Goal: Task Accomplishment & Management: Manage account settings

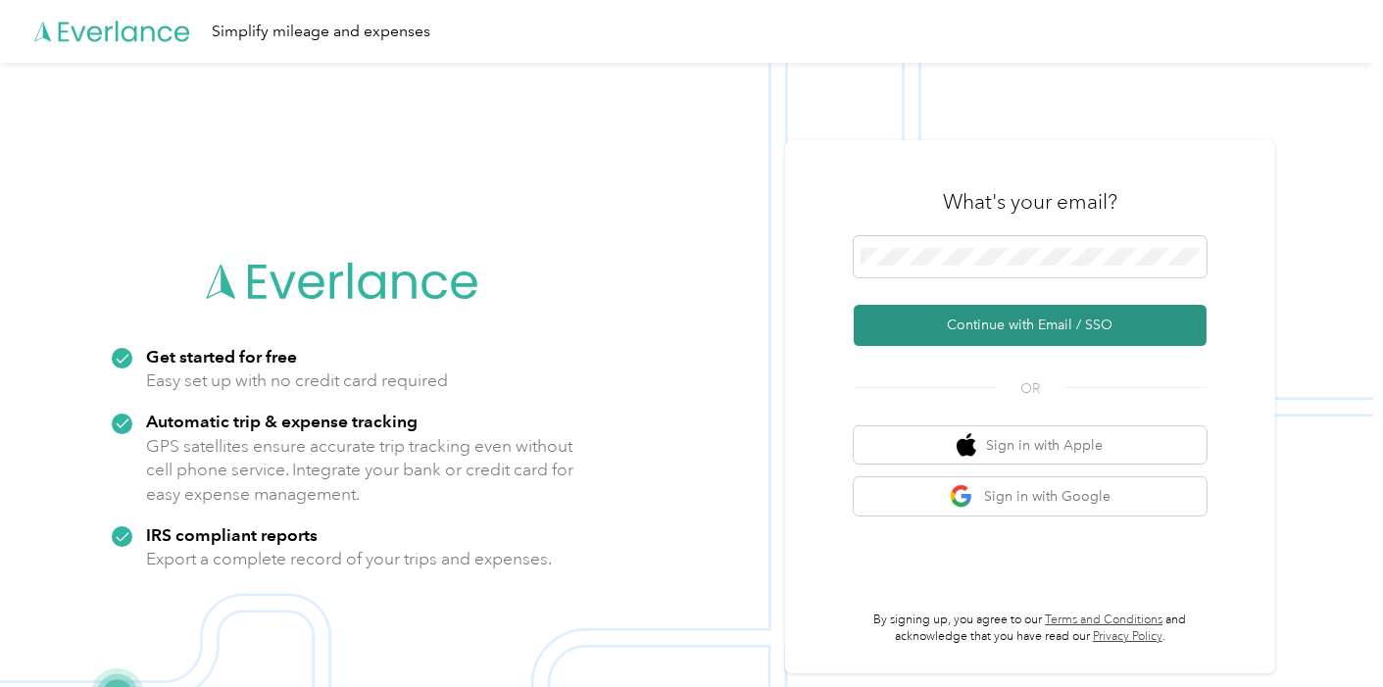
click at [974, 321] on button "Continue with Email / SSO" at bounding box center [1030, 325] width 353 height 41
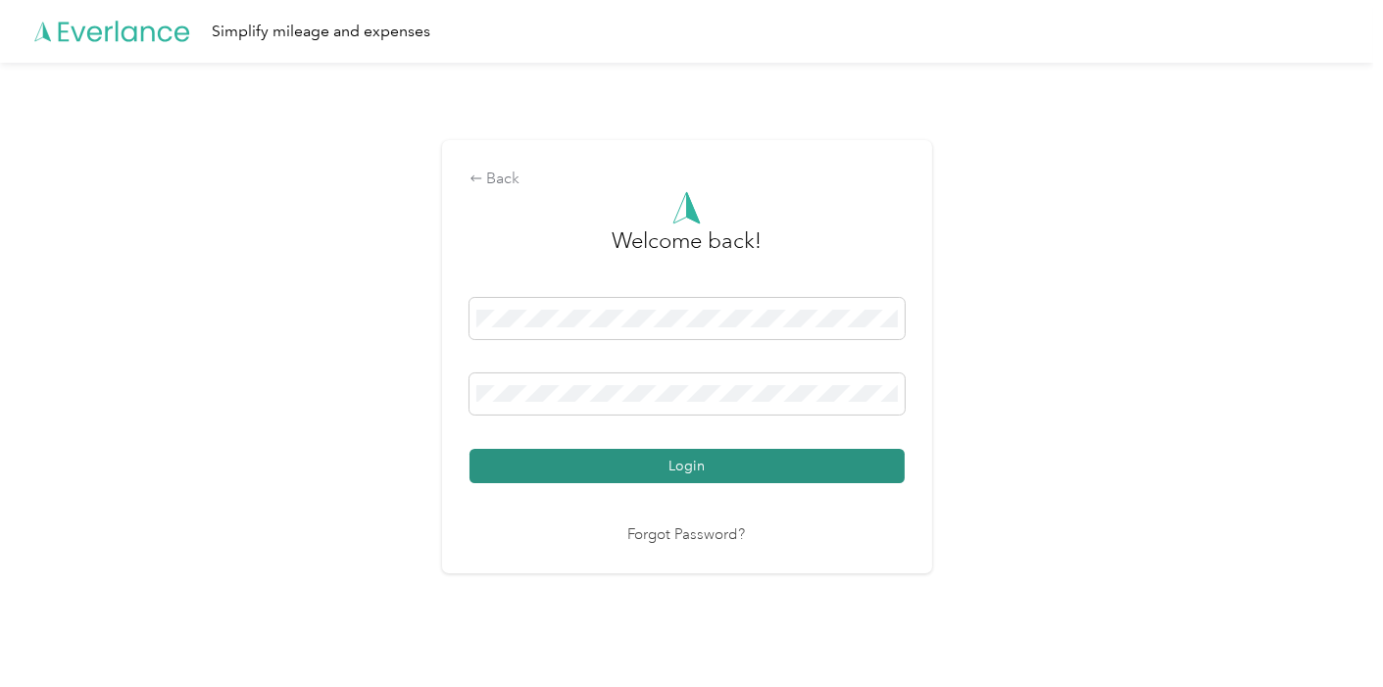
click at [683, 467] on button "Login" at bounding box center [686, 466] width 435 height 34
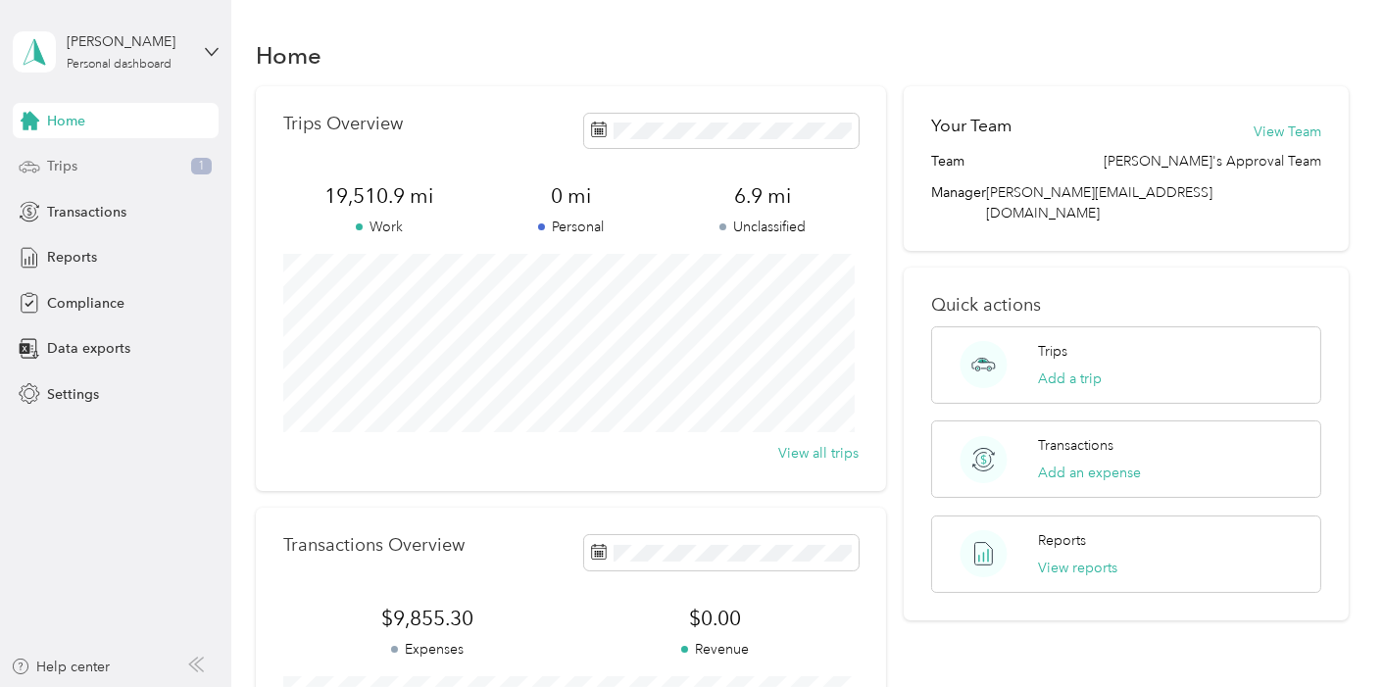
click at [91, 161] on div "Trips 1" at bounding box center [116, 166] width 206 height 35
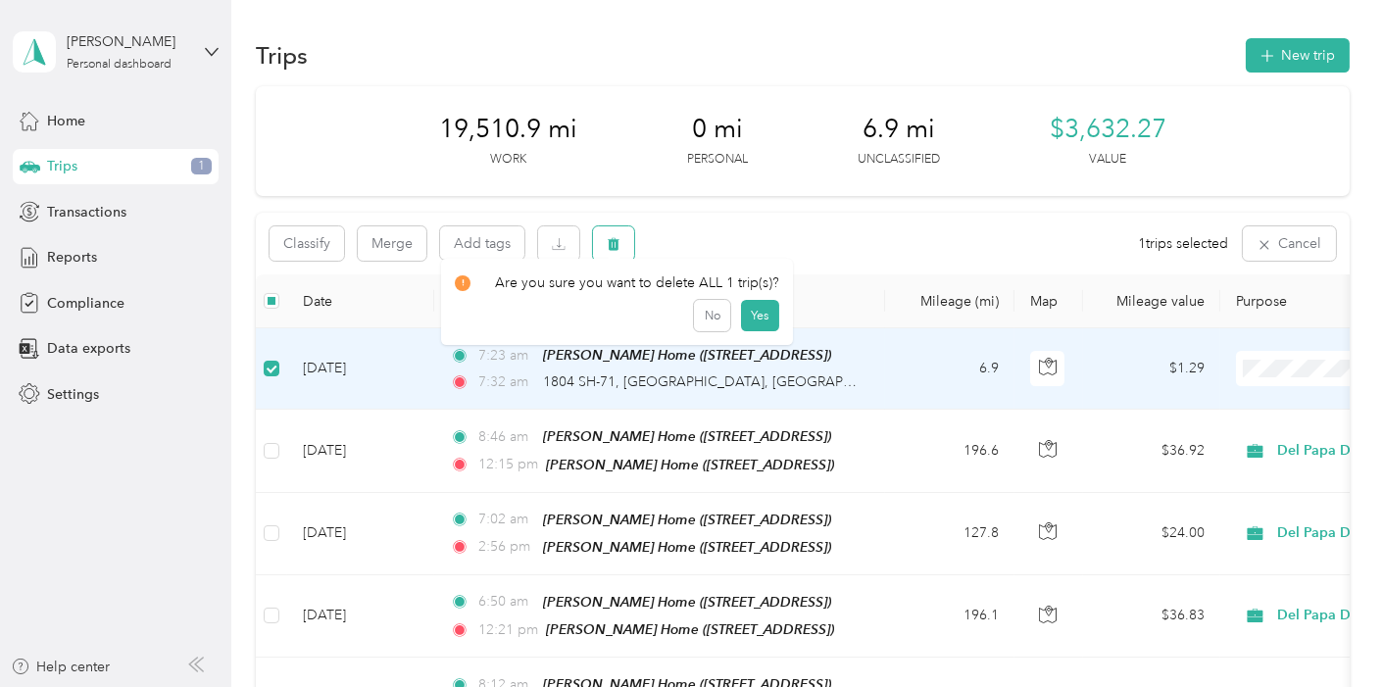
click at [611, 253] on button "button" at bounding box center [613, 243] width 41 height 34
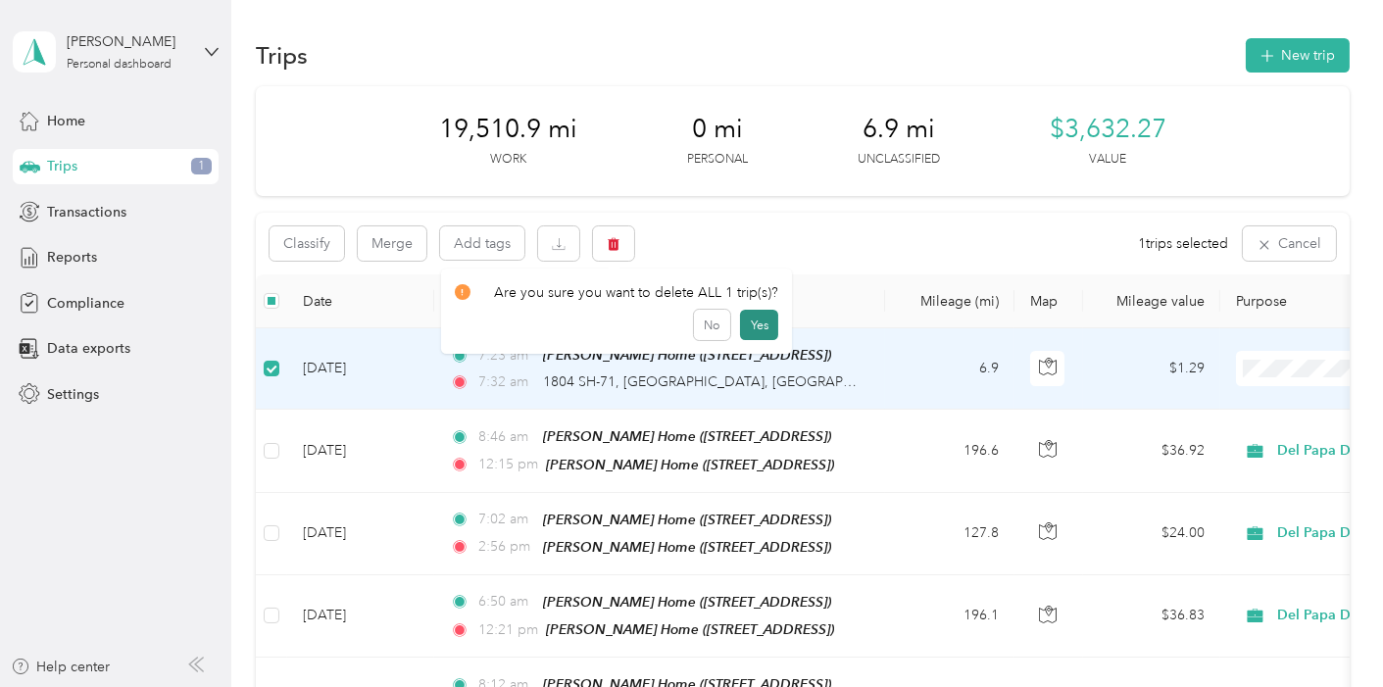
click at [757, 328] on button "Yes" at bounding box center [759, 325] width 38 height 31
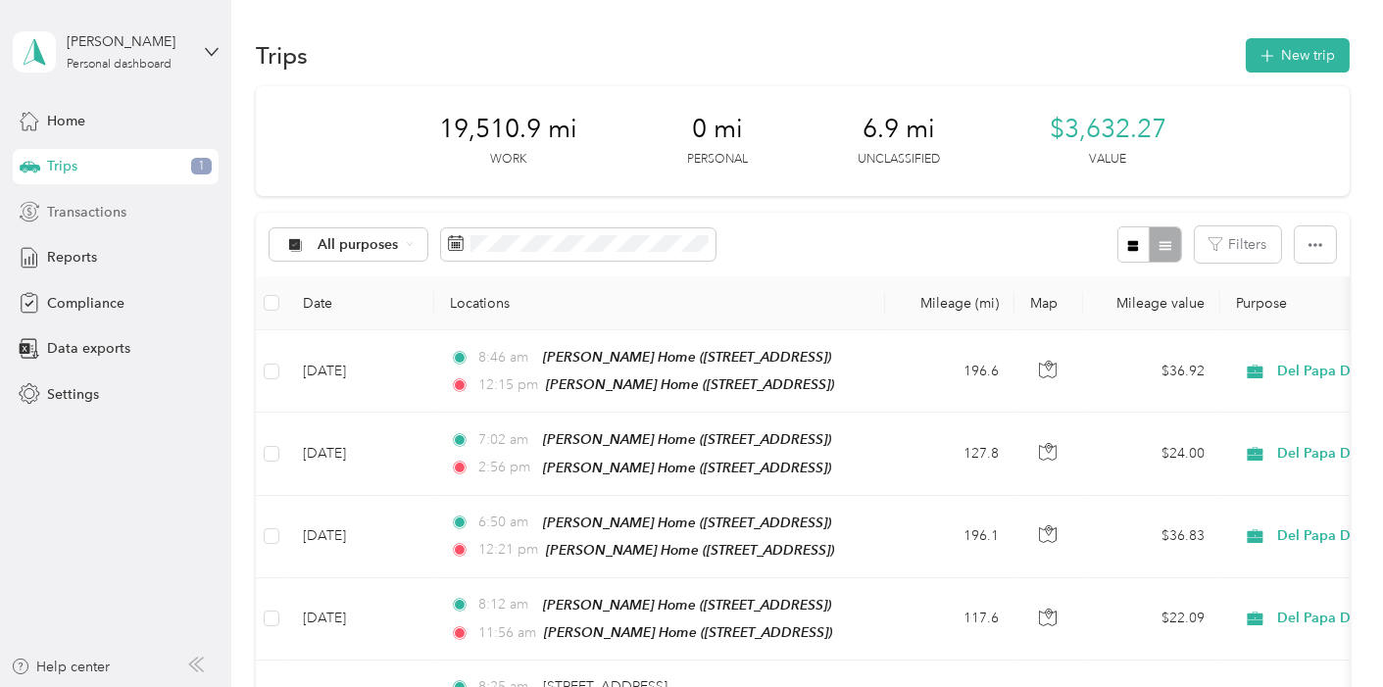
click at [78, 206] on span "Transactions" at bounding box center [86, 212] width 79 height 21
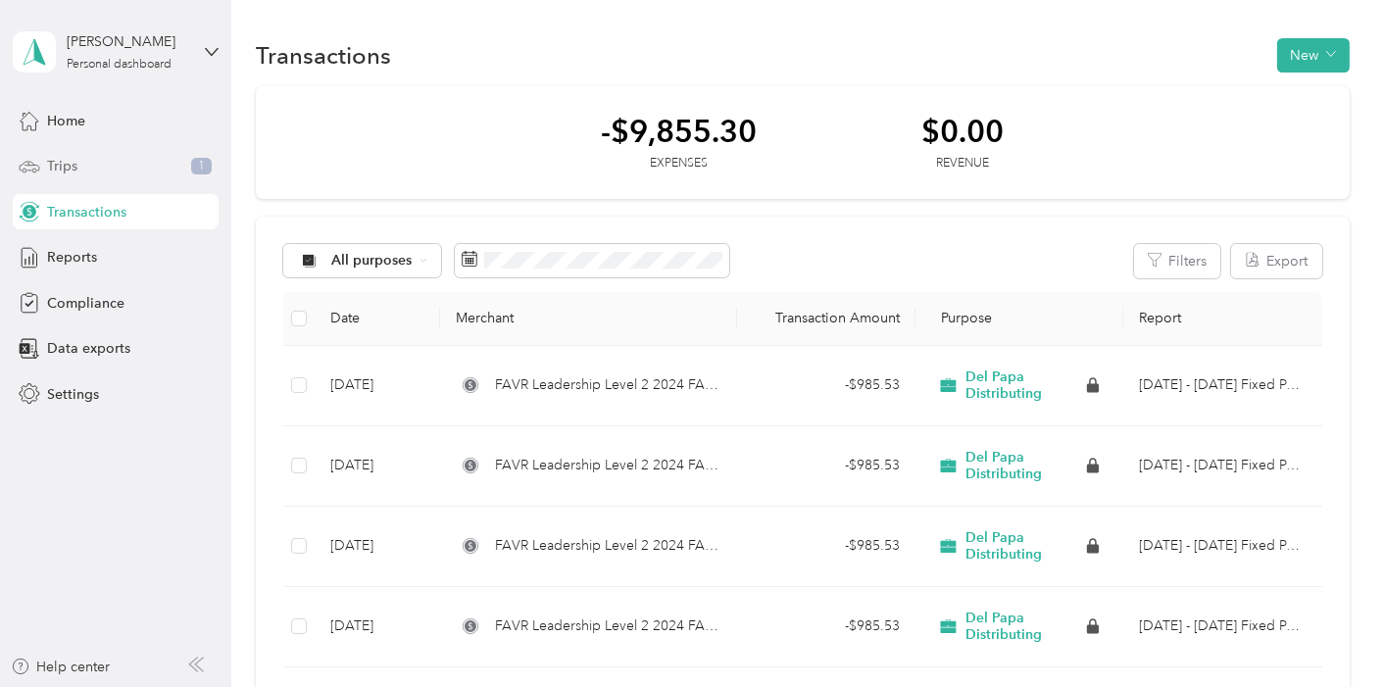
click at [67, 158] on span "Trips" at bounding box center [62, 166] width 30 height 21
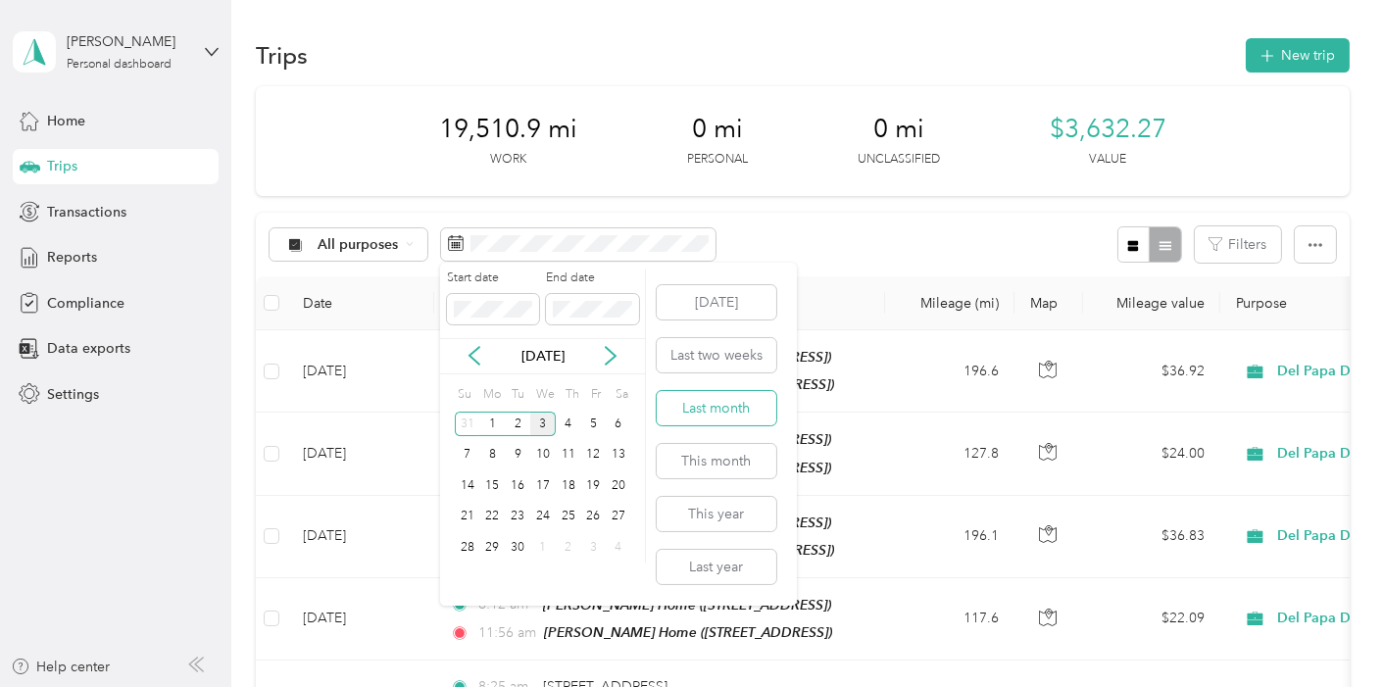
click at [694, 403] on button "Last month" at bounding box center [717, 408] width 120 height 34
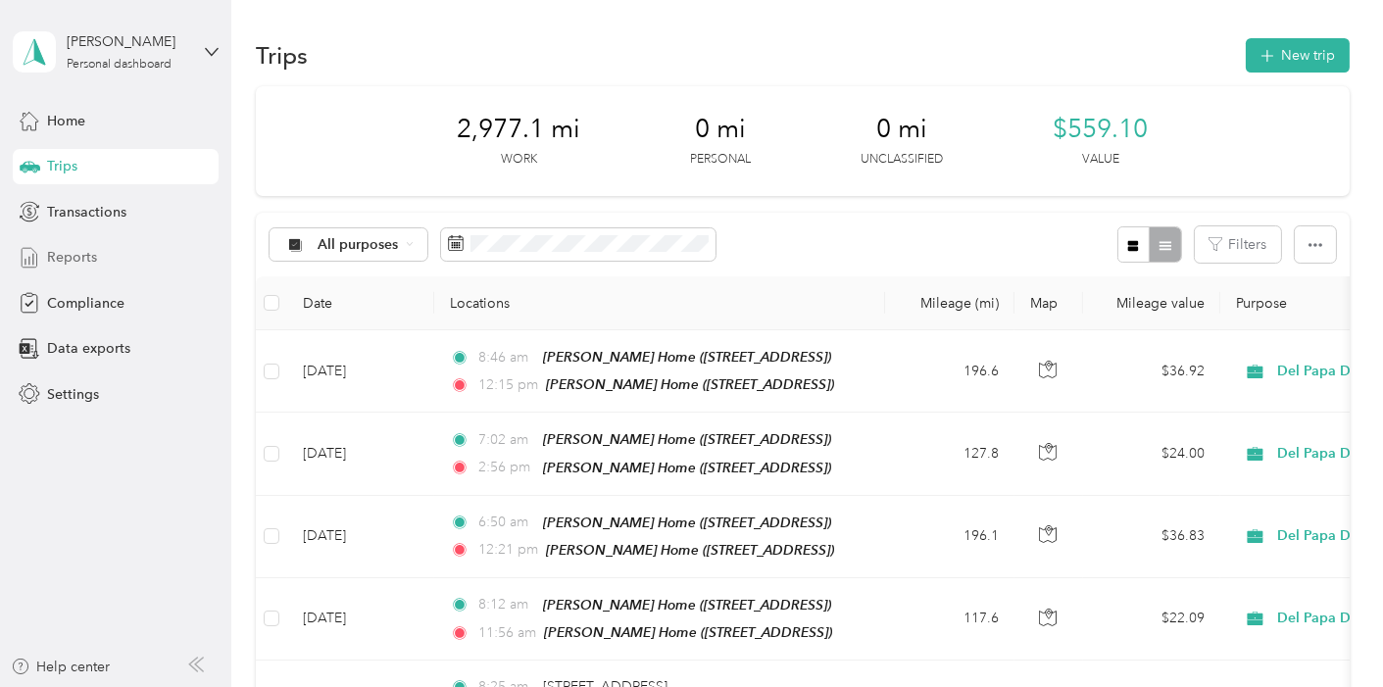
click at [67, 254] on span "Reports" at bounding box center [72, 257] width 50 height 21
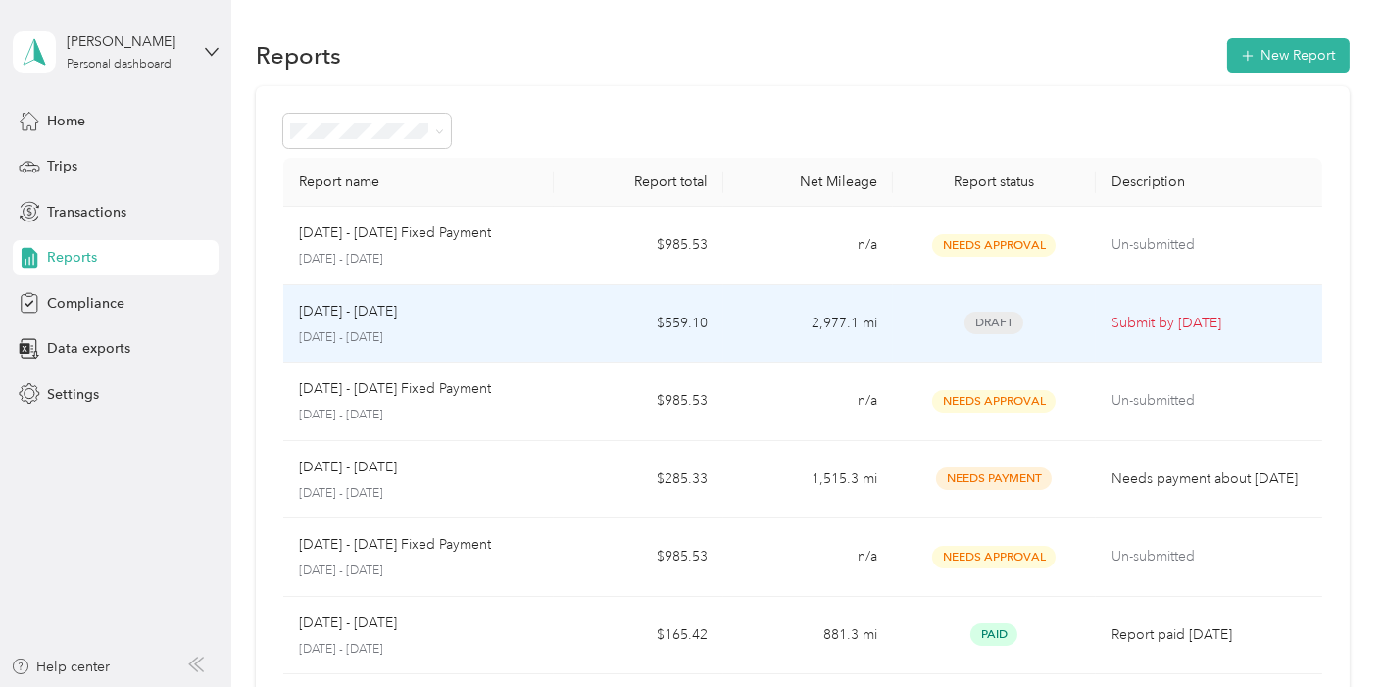
click at [377, 318] on p "[DATE] - [DATE]" at bounding box center [348, 312] width 98 height 22
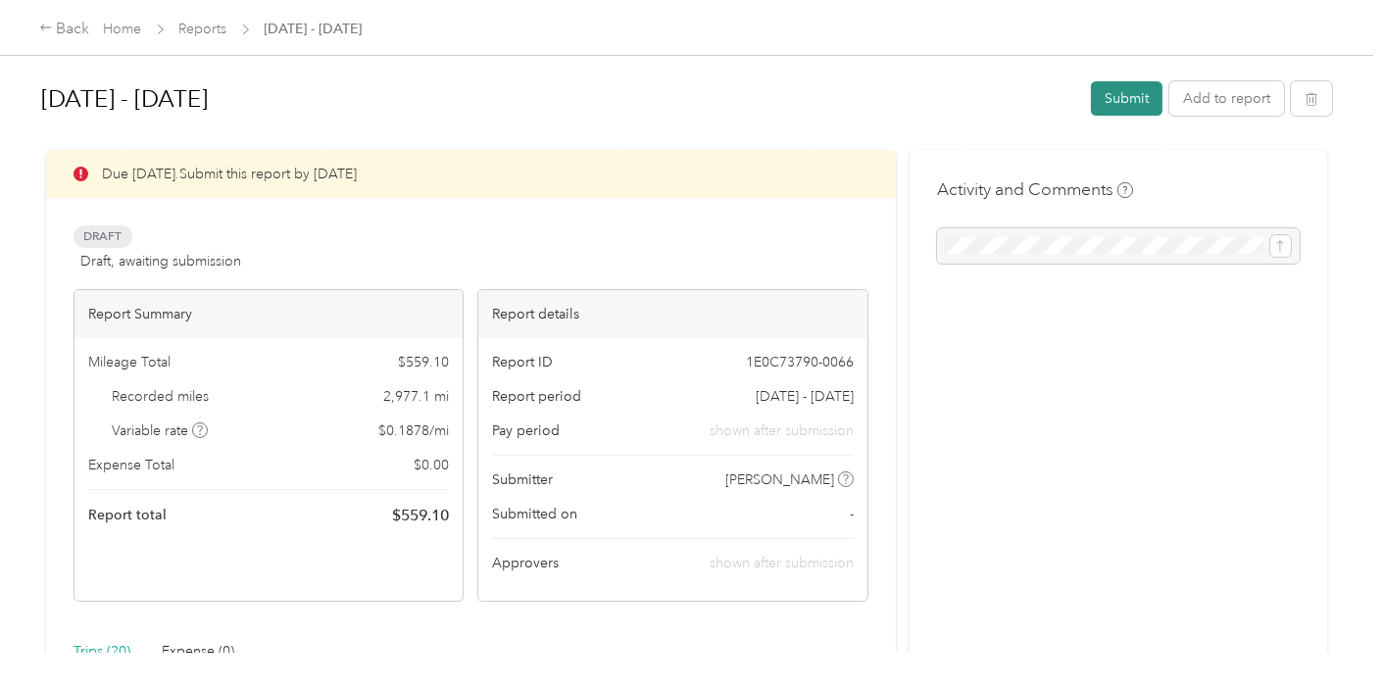
click at [1116, 93] on button "Submit" at bounding box center [1127, 98] width 72 height 34
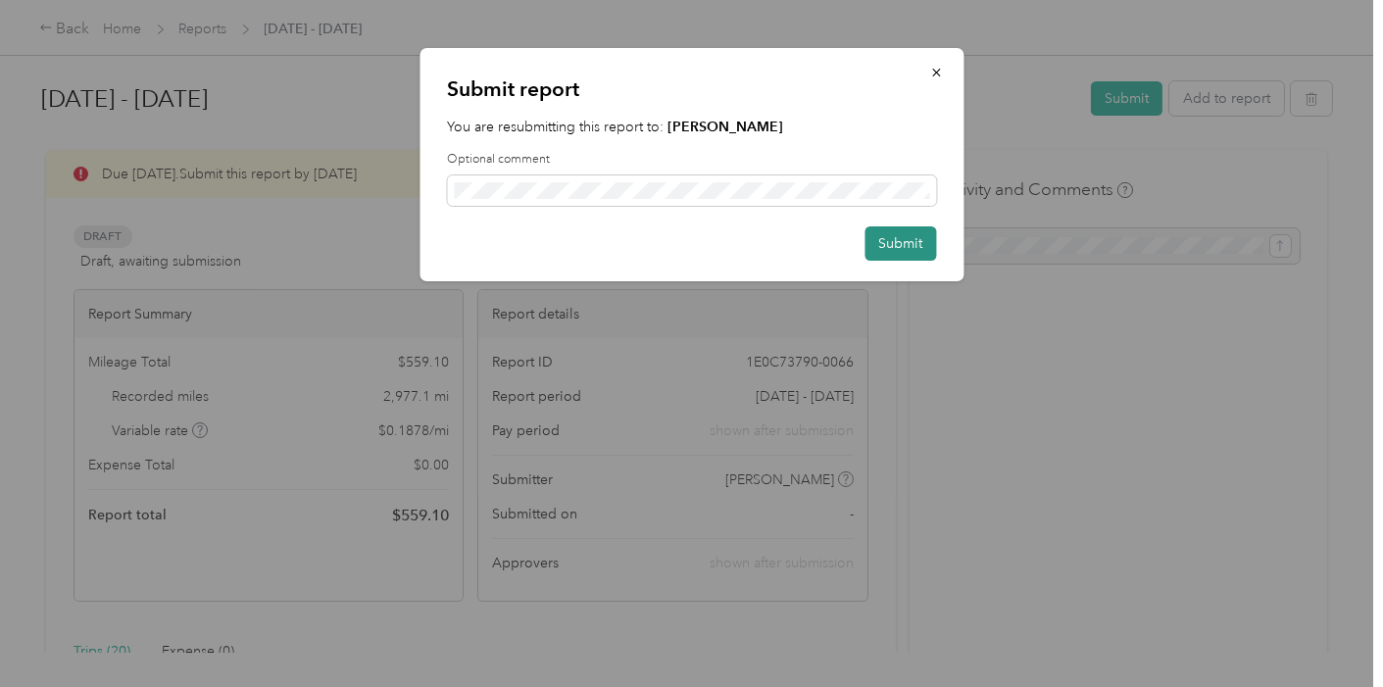
click at [896, 245] on button "Submit" at bounding box center [900, 243] width 72 height 34
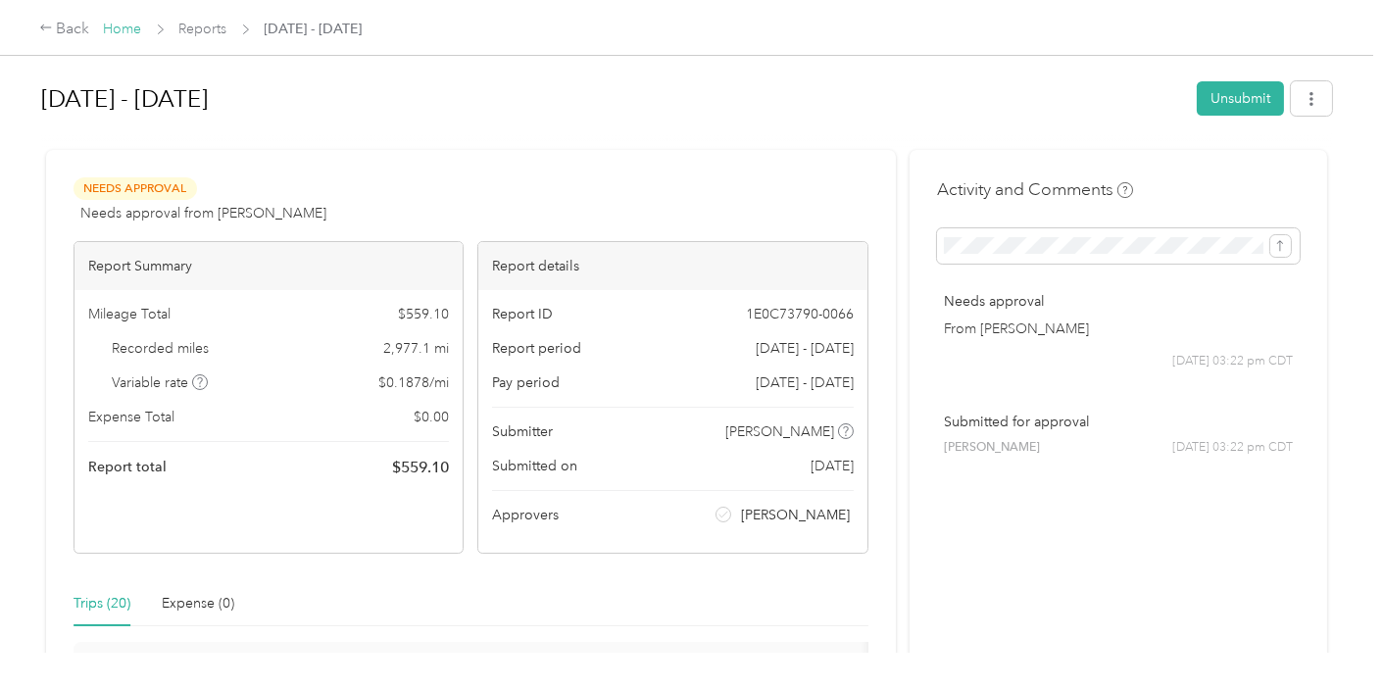
click at [120, 26] on link "Home" at bounding box center [123, 29] width 38 height 17
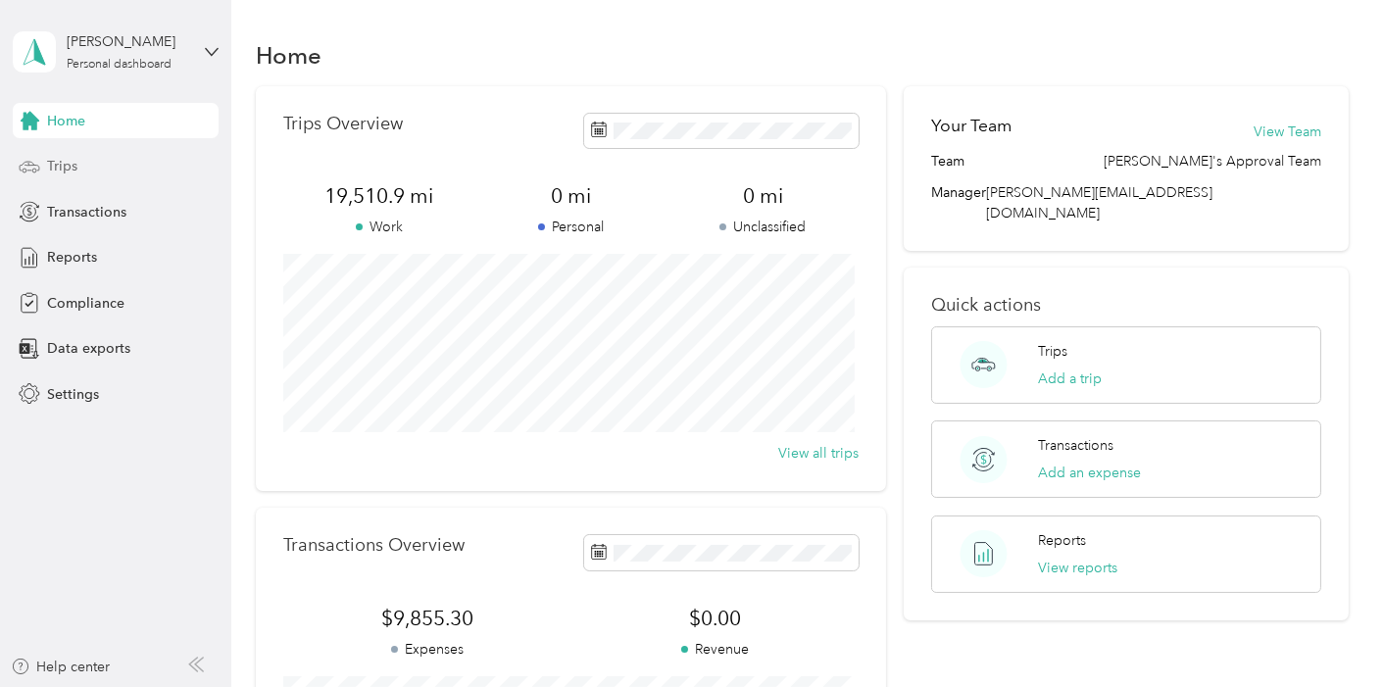
click at [69, 170] on span "Trips" at bounding box center [62, 166] width 30 height 21
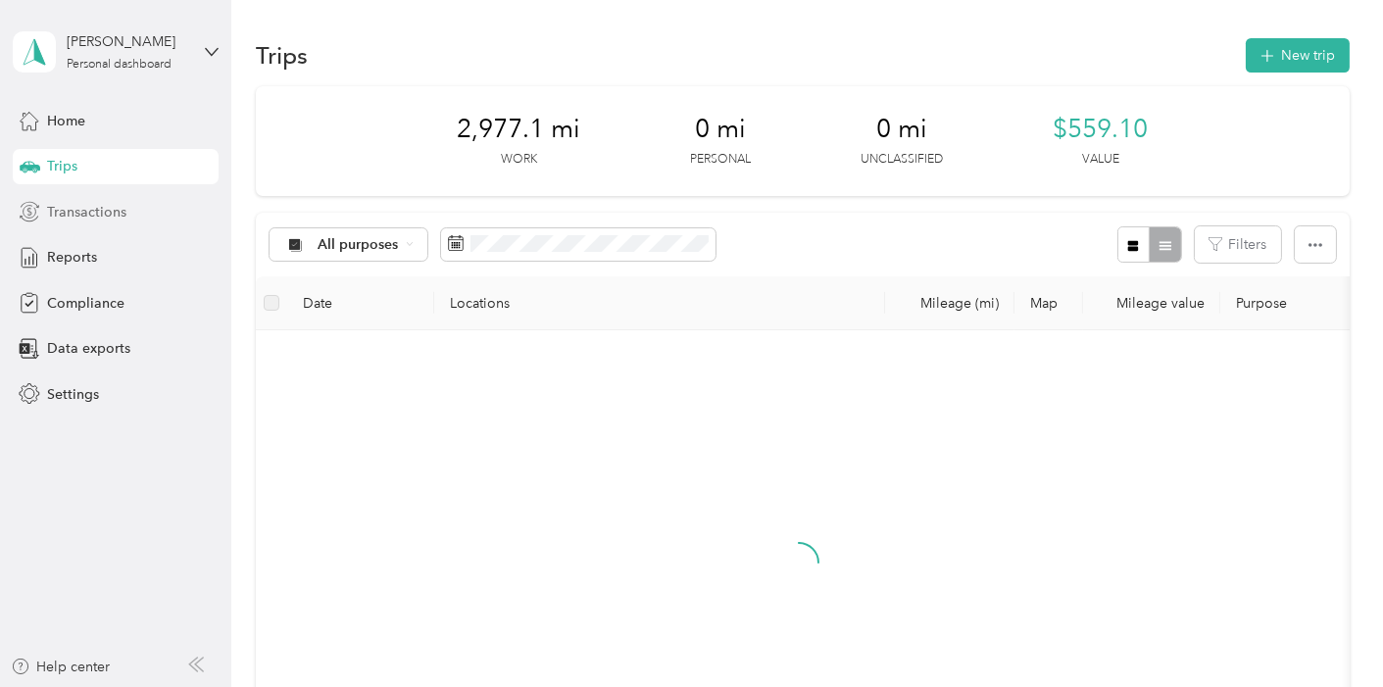
click at [65, 210] on span "Transactions" at bounding box center [86, 212] width 79 height 21
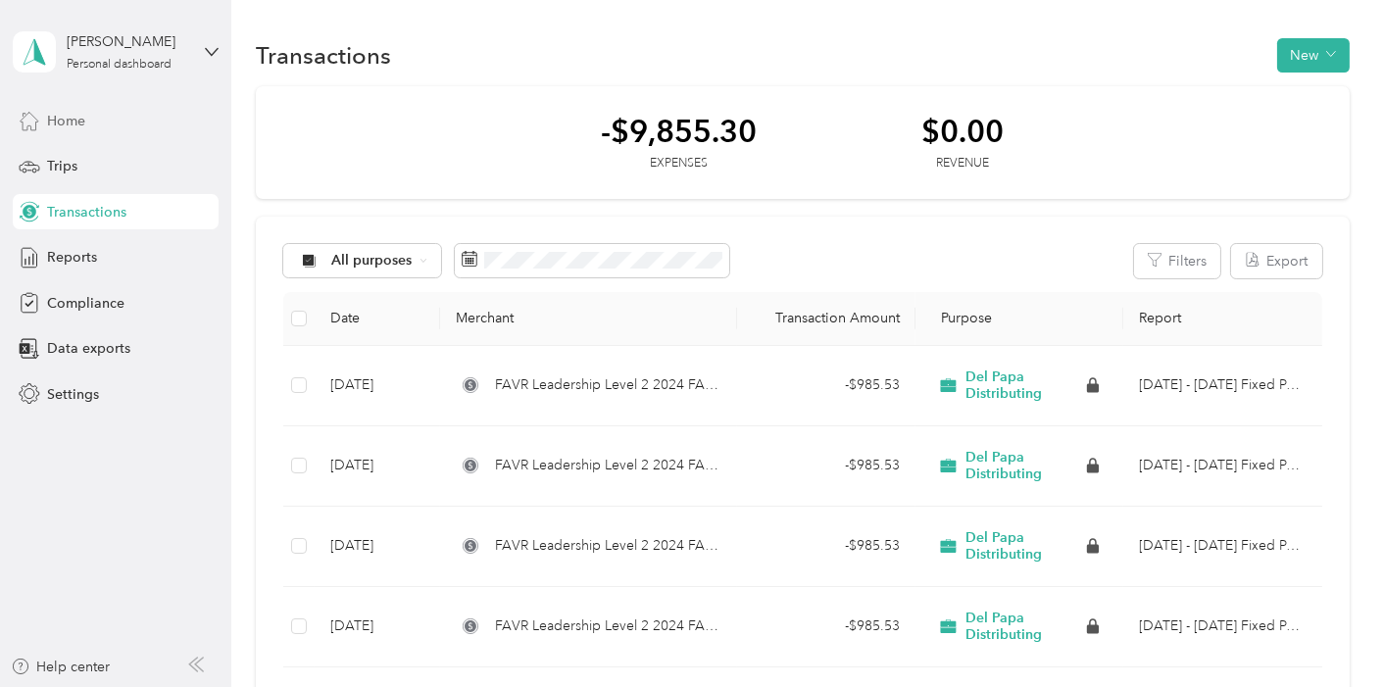
click at [60, 116] on span "Home" at bounding box center [66, 121] width 38 height 21
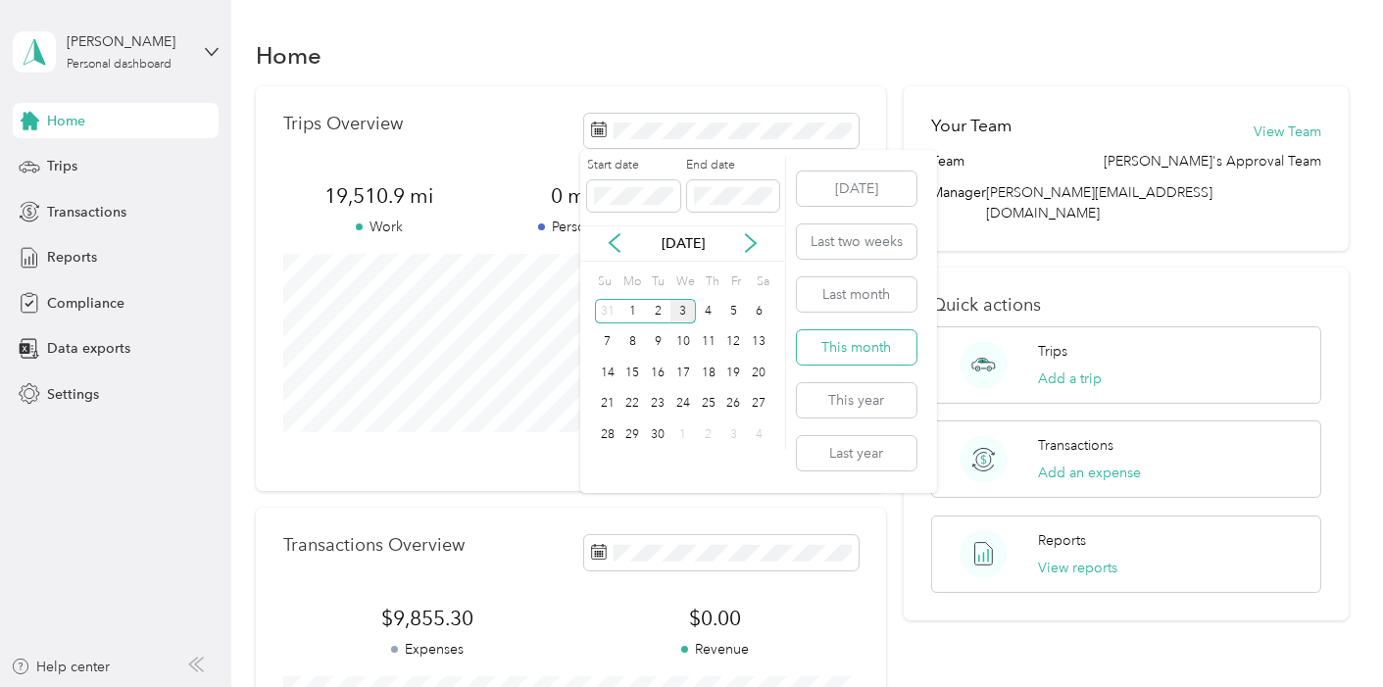
click at [831, 351] on button "This month" at bounding box center [857, 347] width 120 height 34
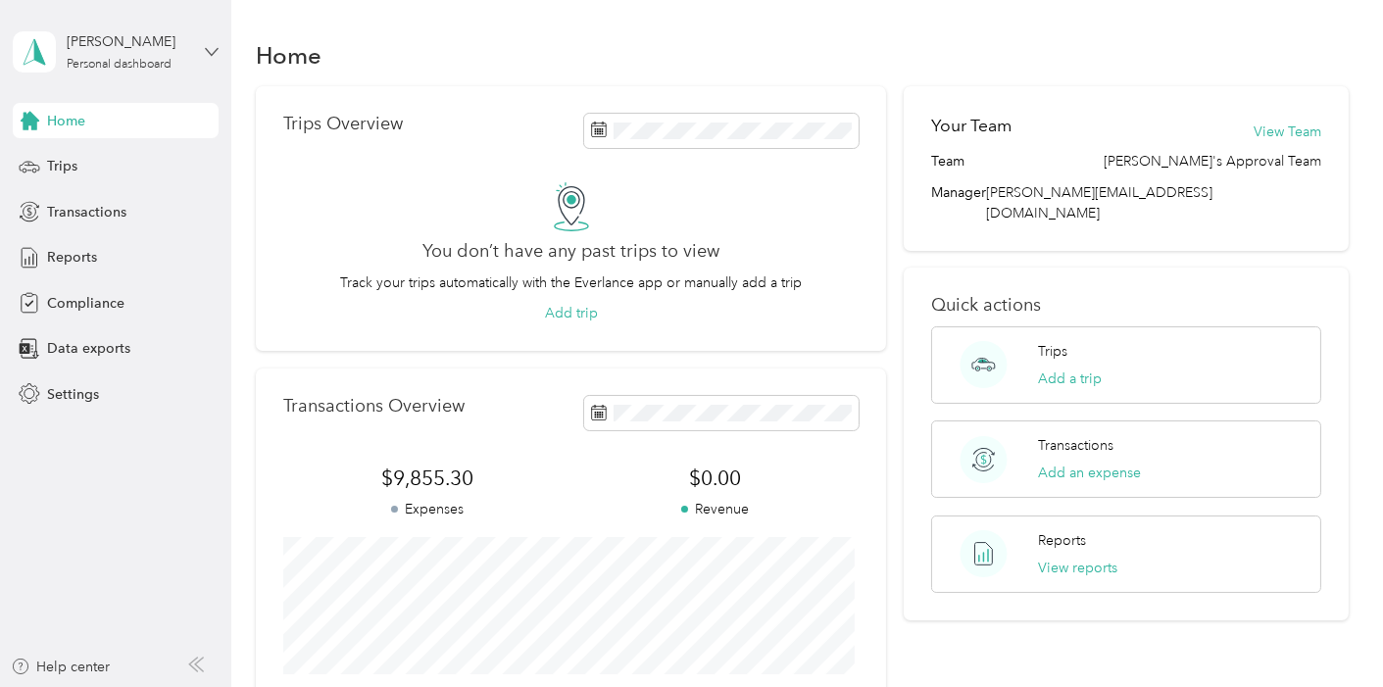
click at [211, 49] on icon at bounding box center [212, 52] width 14 height 14
click at [91, 155] on div "Log out" at bounding box center [67, 160] width 75 height 21
